Goal: Download file/media

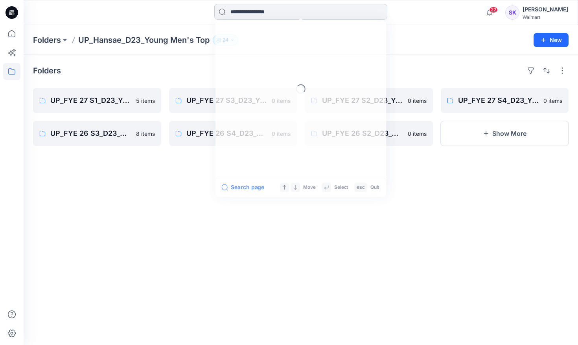
click at [288, 16] on input at bounding box center [300, 12] width 173 height 16
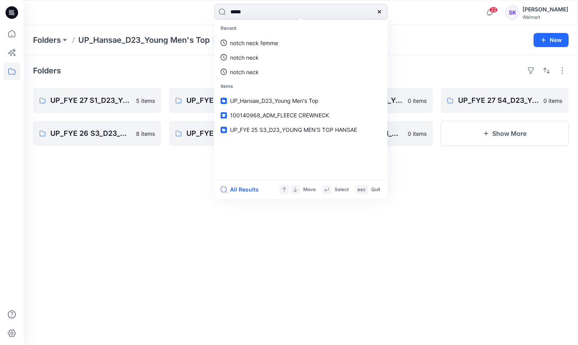
type input "******"
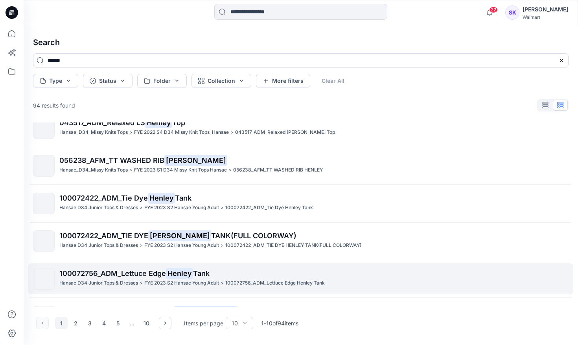
scroll to position [192, 0]
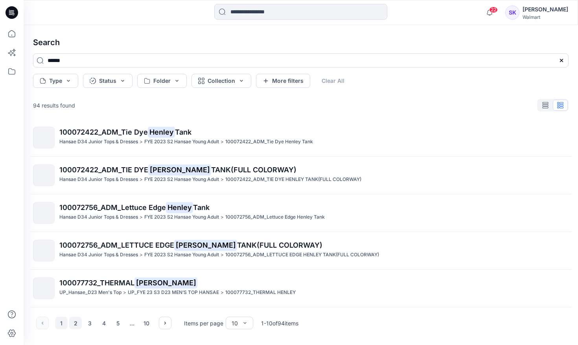
click at [75, 323] on button "2" at bounding box center [75, 323] width 13 height 13
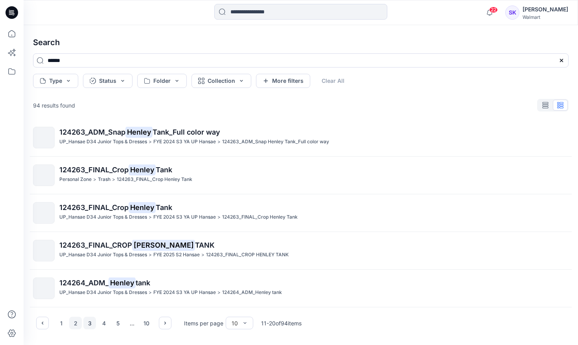
click at [90, 324] on button "3" at bounding box center [89, 323] width 13 height 13
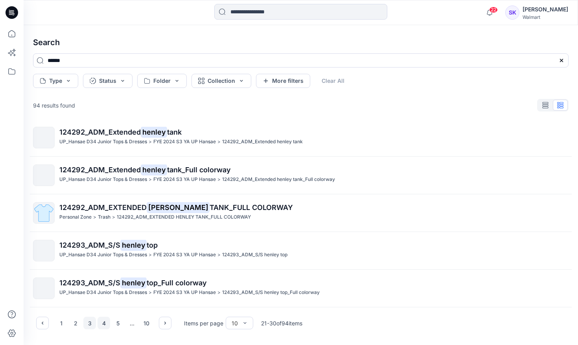
click at [104, 325] on button "4" at bounding box center [103, 323] width 13 height 13
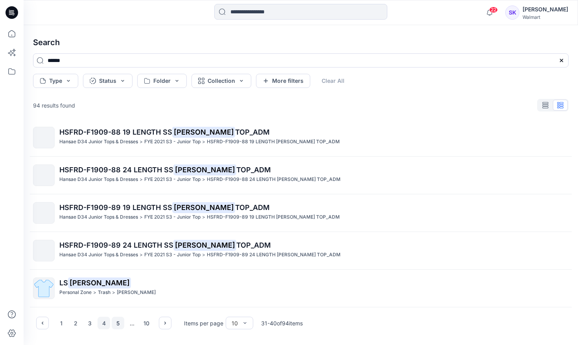
click at [116, 325] on button "5" at bounding box center [118, 323] width 13 height 13
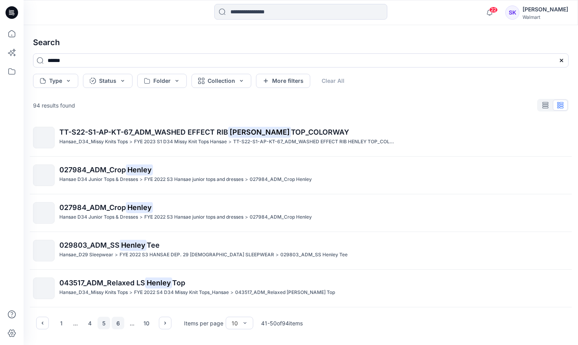
click at [118, 325] on button "6" at bounding box center [118, 323] width 13 height 13
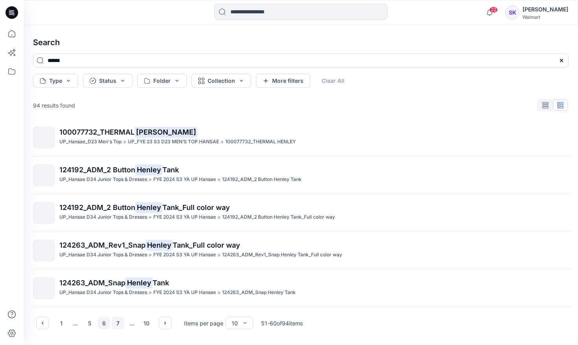
click at [115, 325] on button "7" at bounding box center [118, 323] width 13 height 13
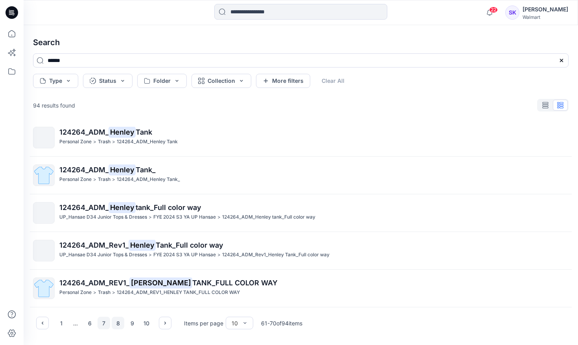
click at [119, 324] on button "8" at bounding box center [118, 323] width 13 height 13
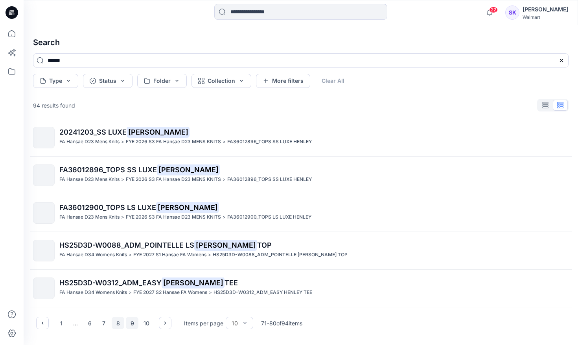
click at [133, 324] on button "9" at bounding box center [132, 323] width 13 height 13
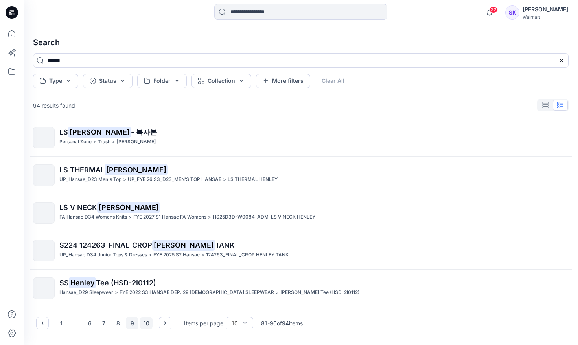
click at [146, 324] on button "10" at bounding box center [146, 323] width 13 height 13
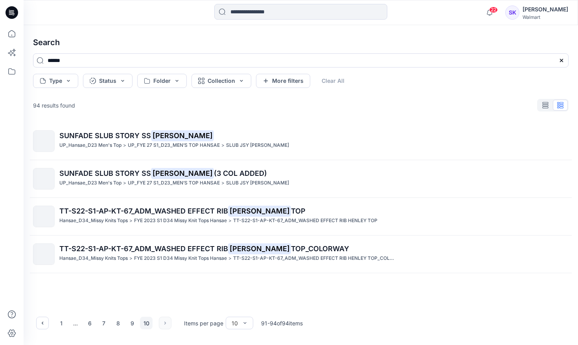
scroll to position [0, 0]
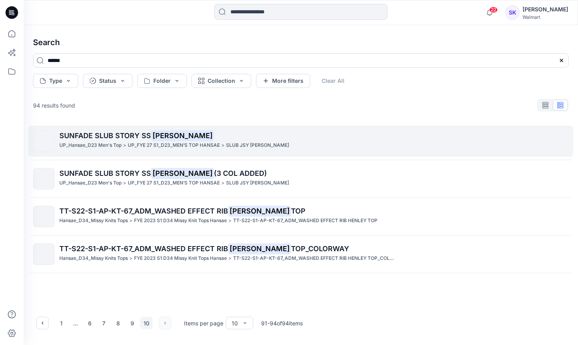
click at [108, 134] on span "SUNFADE SLUB STORY SS" at bounding box center [105, 136] width 92 height 8
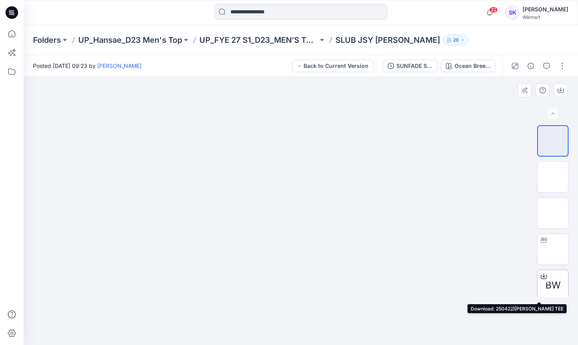
click at [543, 278] on icon at bounding box center [543, 277] width 6 height 6
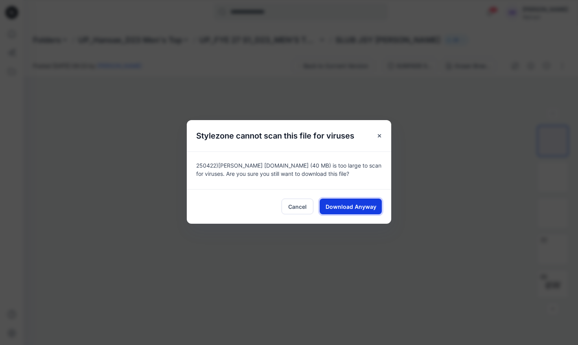
click at [364, 204] on span "Download Anyway" at bounding box center [350, 207] width 51 height 8
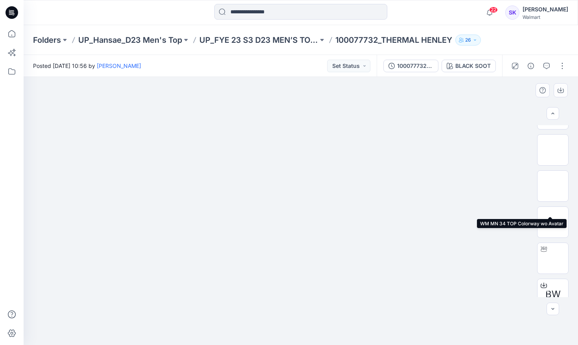
scroll to position [76, 0]
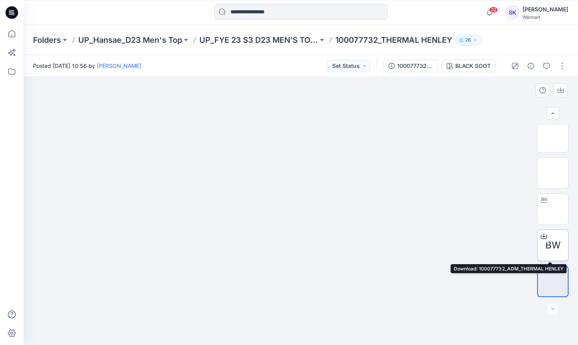
click at [538, 239] on div at bounding box center [543, 236] width 13 height 13
